Goal: Find specific page/section: Find specific page/section

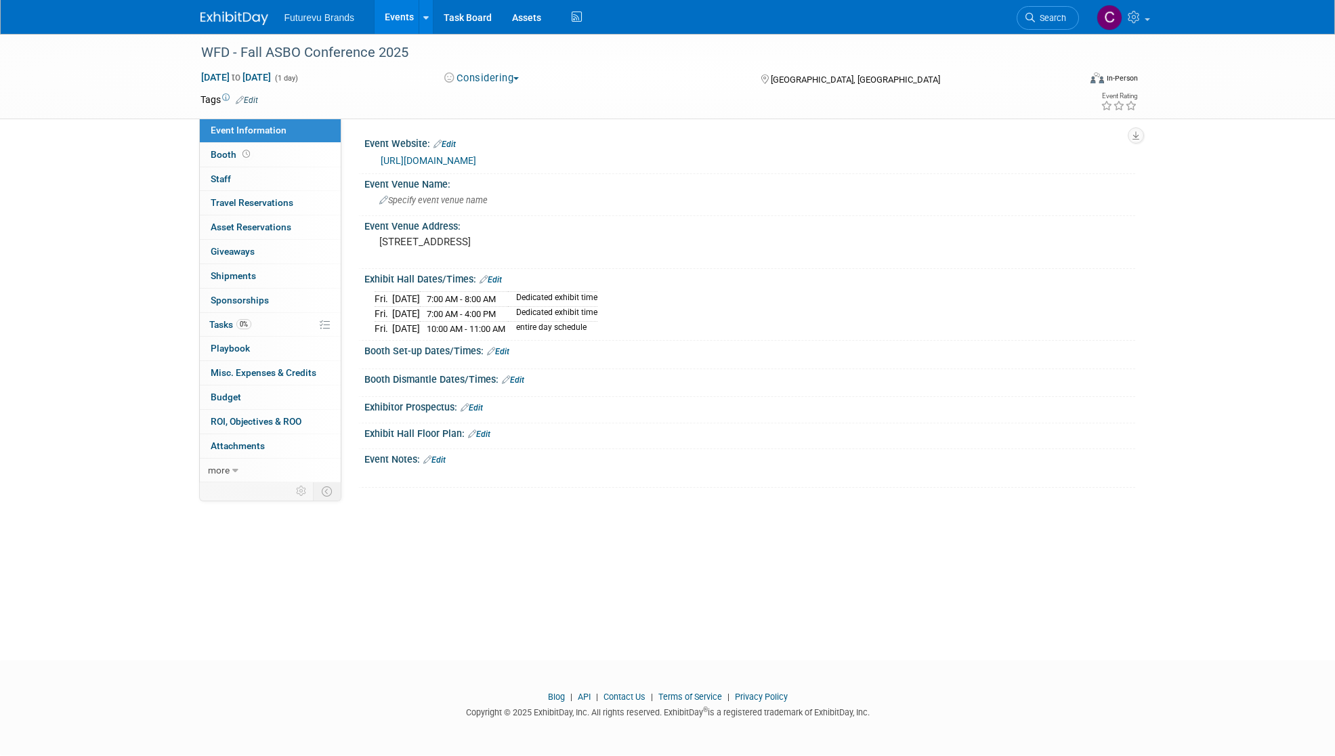
click at [312, 16] on span "Futurevu Brands" at bounding box center [320, 17] width 70 height 11
click at [260, 17] on img at bounding box center [235, 19] width 68 height 14
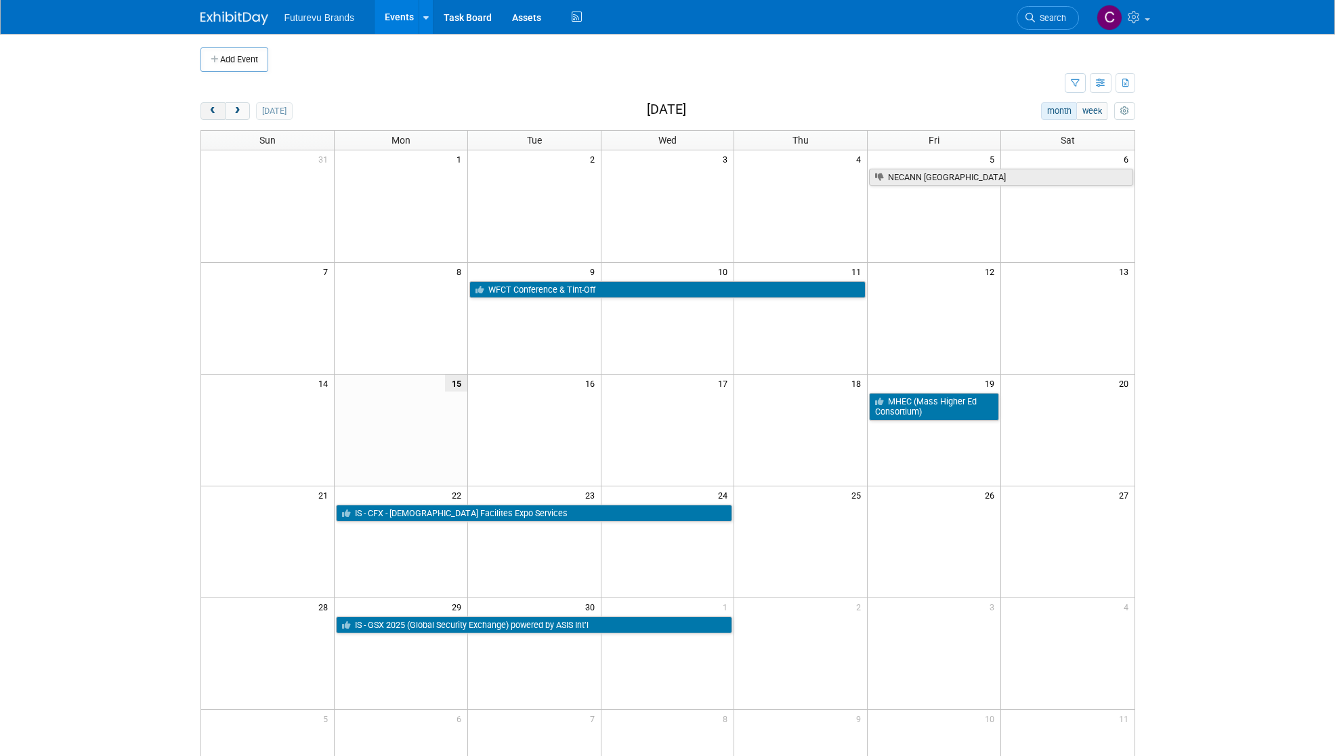
click at [210, 109] on span "prev" at bounding box center [213, 111] width 10 height 9
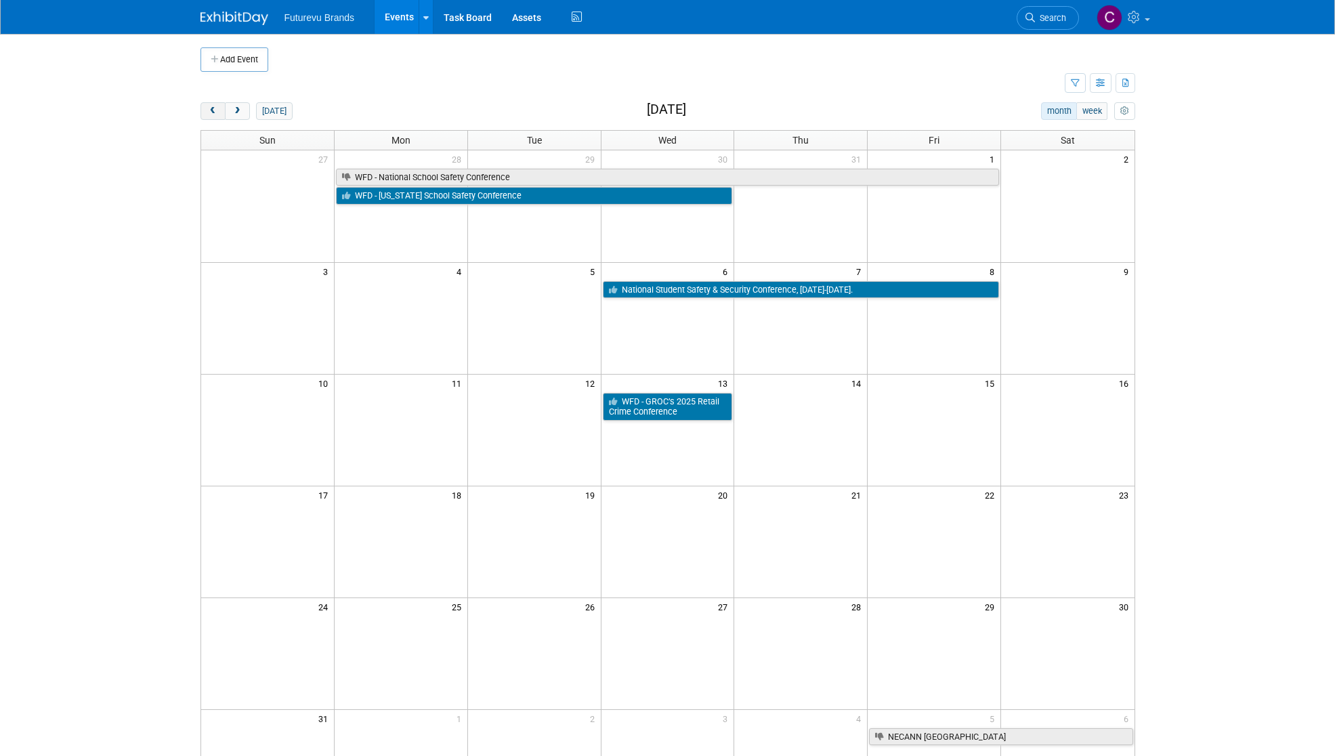
click at [210, 109] on span "prev" at bounding box center [213, 111] width 10 height 9
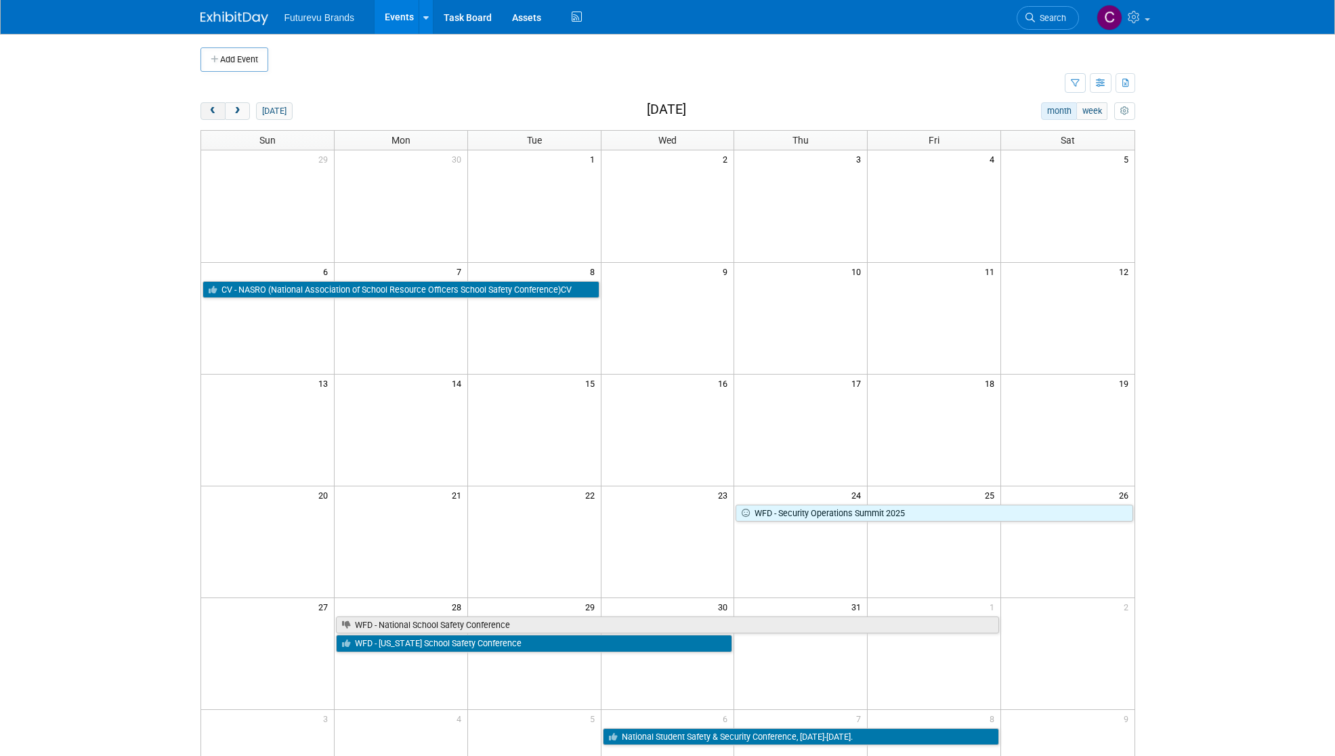
click at [210, 109] on span "prev" at bounding box center [213, 111] width 10 height 9
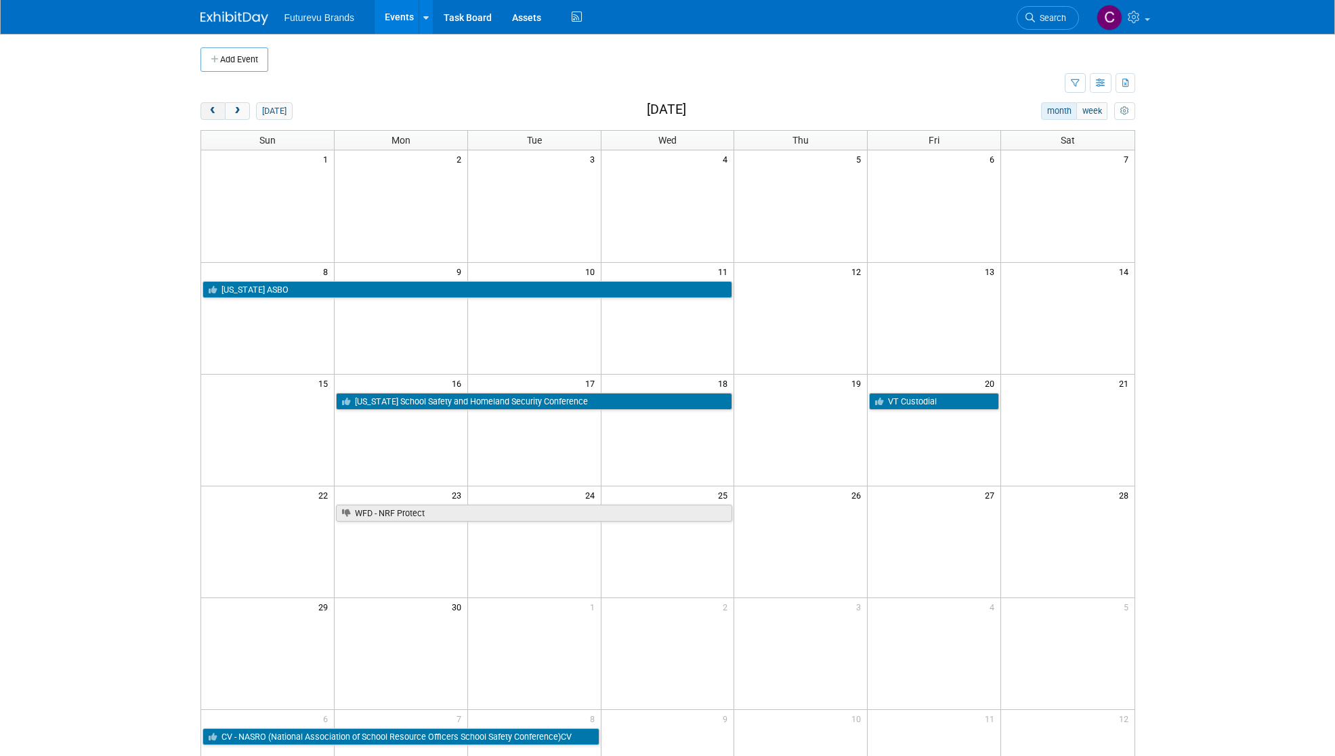
click at [210, 109] on span "prev" at bounding box center [213, 111] width 10 height 9
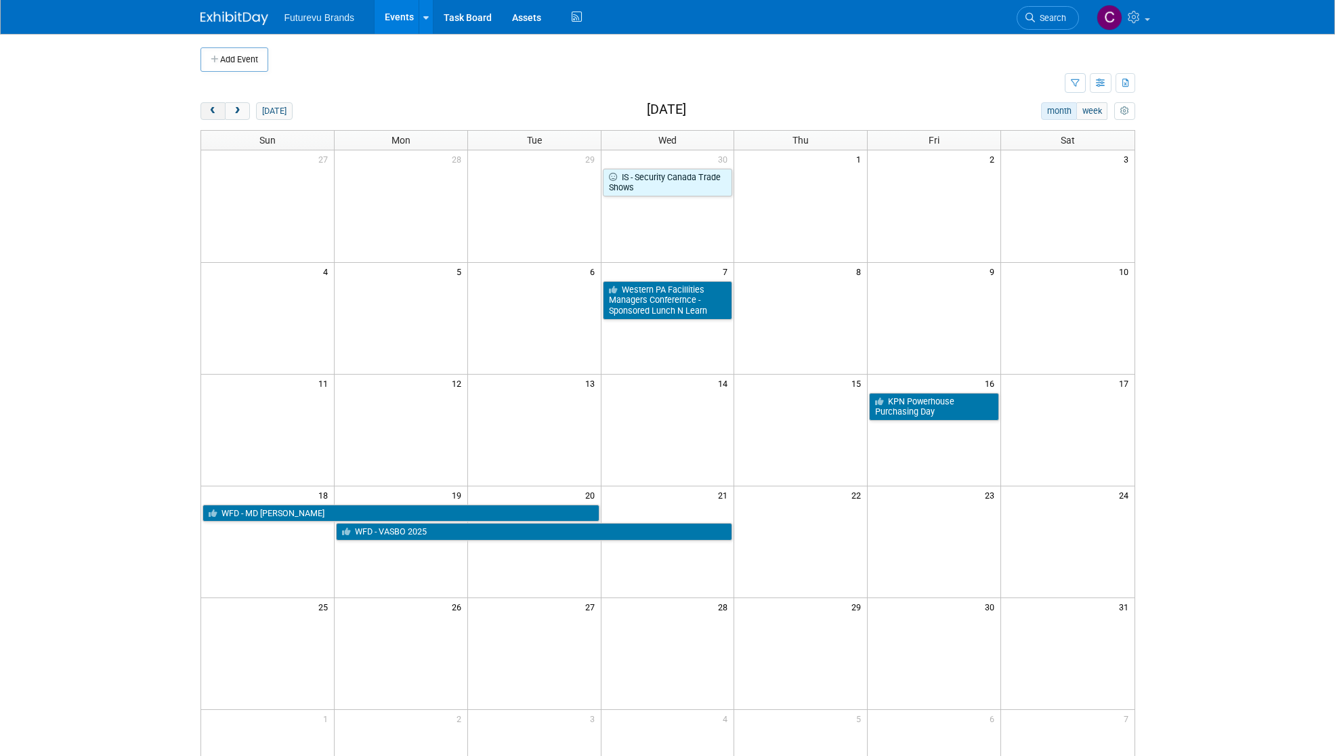
click at [210, 109] on span "prev" at bounding box center [213, 111] width 10 height 9
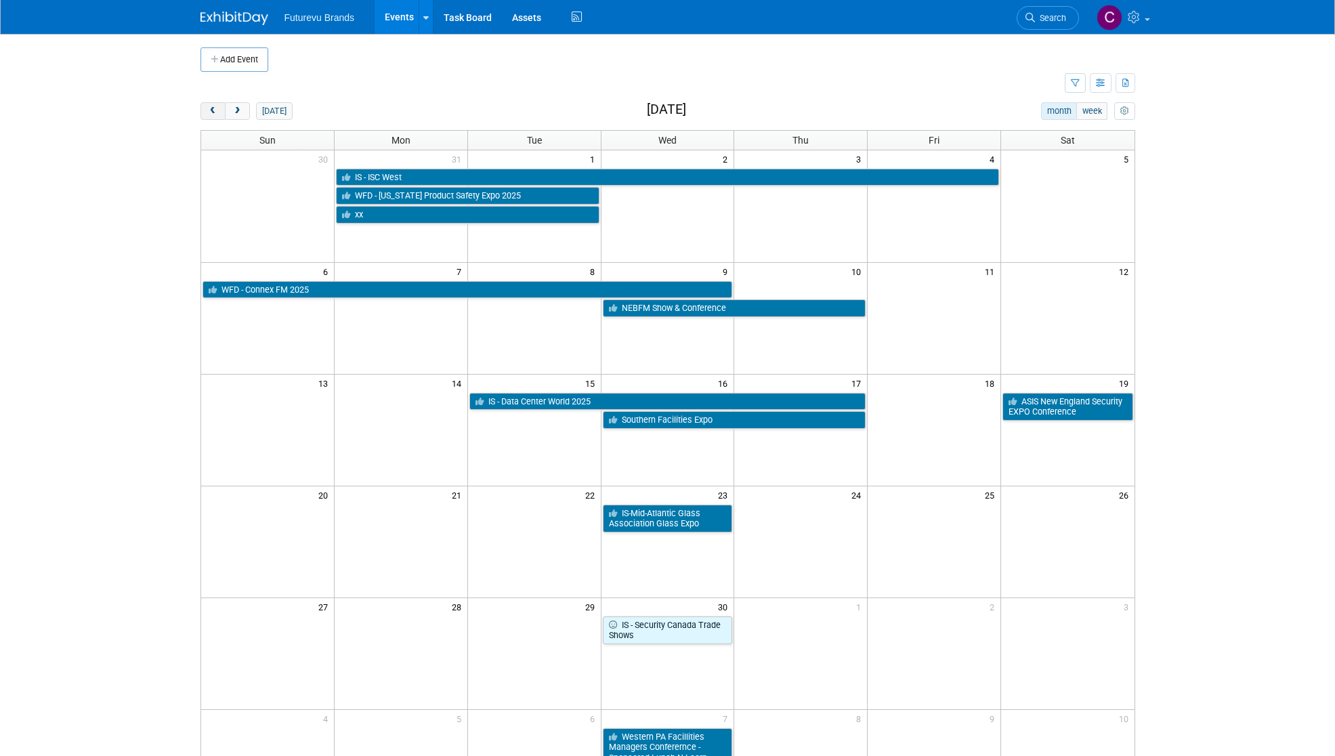
click at [210, 109] on span "prev" at bounding box center [213, 111] width 10 height 9
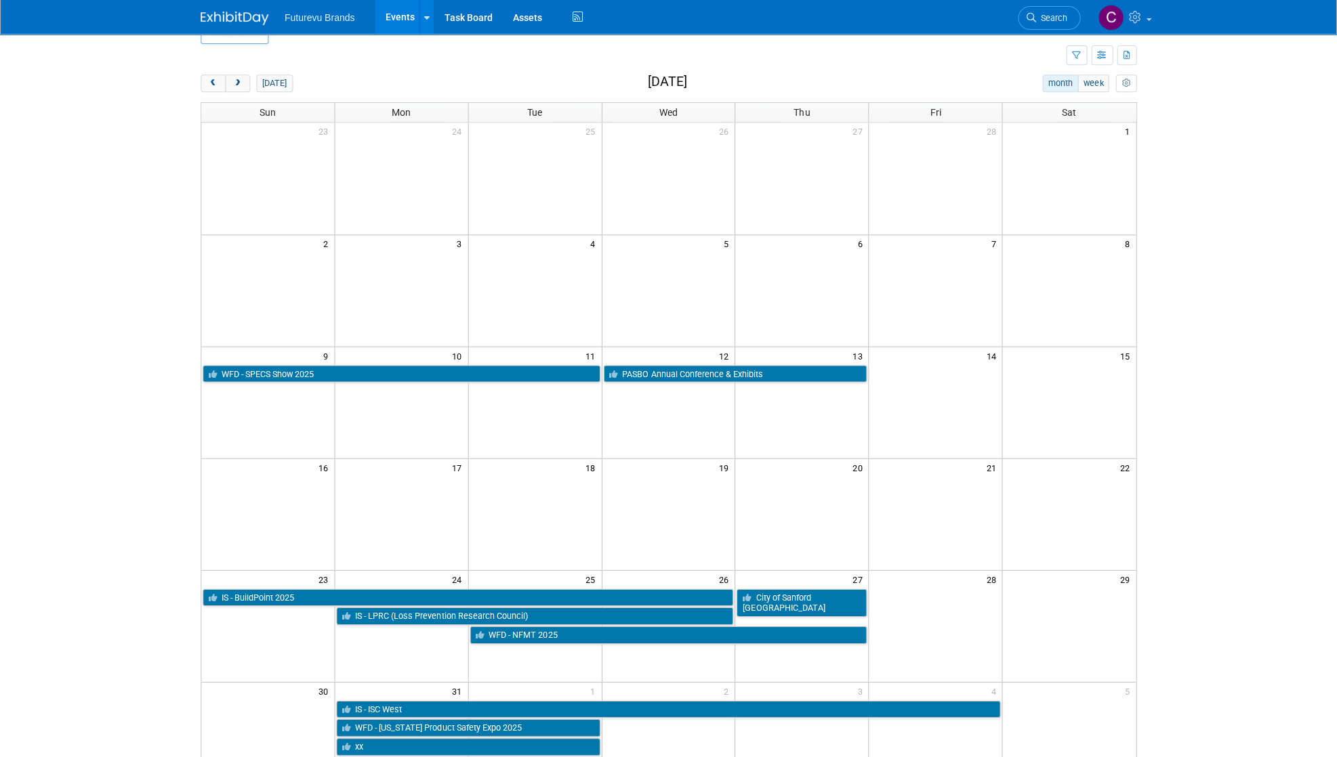
scroll to position [68, 0]
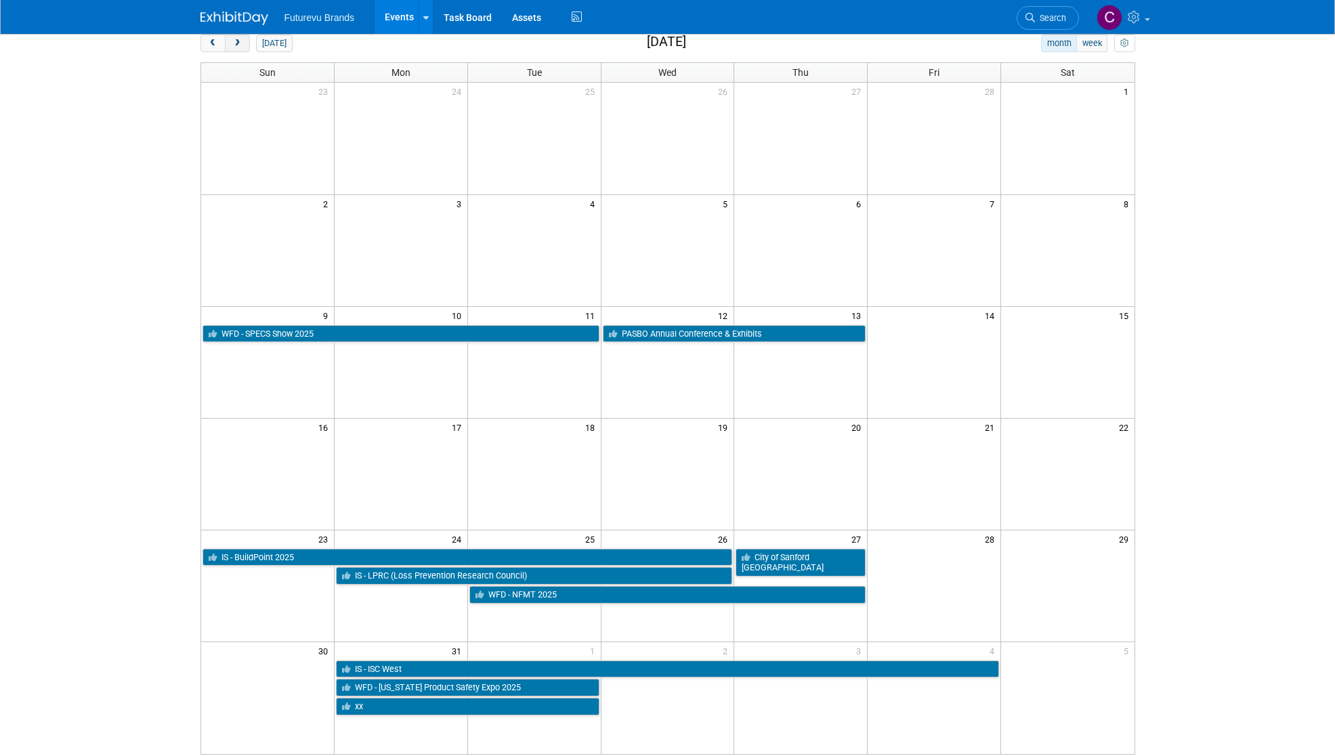
click at [238, 44] on span "next" at bounding box center [237, 43] width 10 height 9
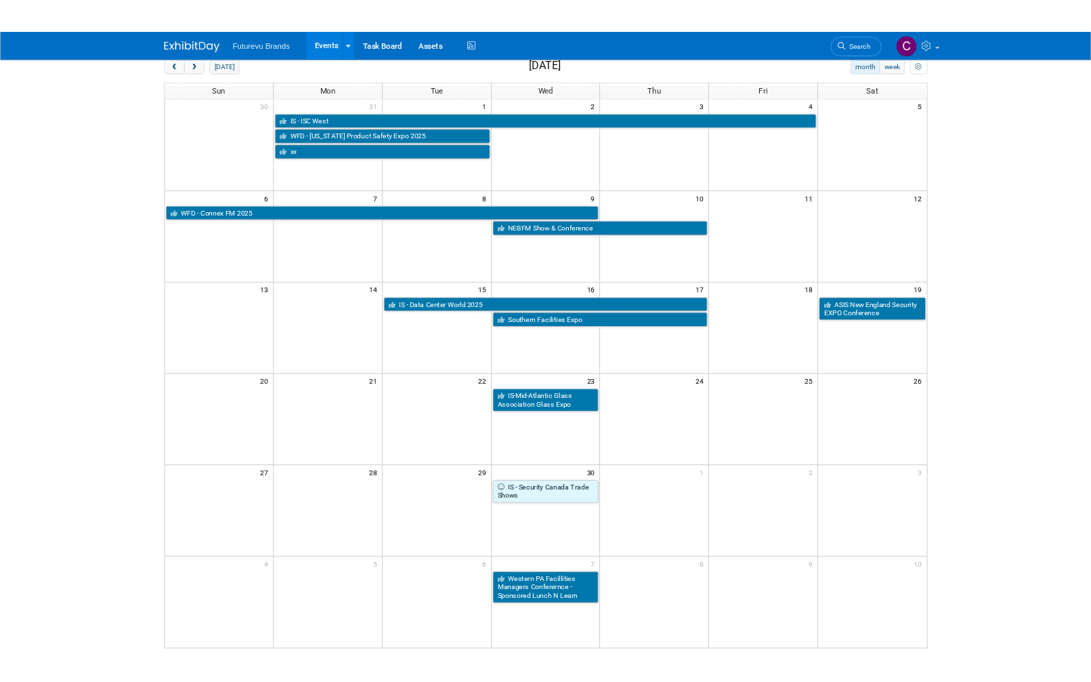
scroll to position [0, 0]
